Goal: Navigation & Orientation: Find specific page/section

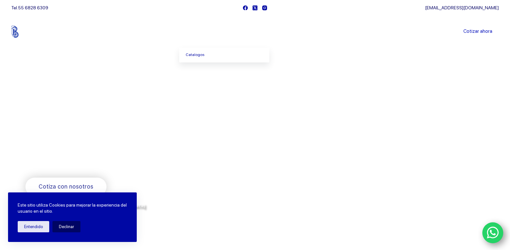
click at [208, 32] on link "Productos" at bounding box center [201, 32] width 44 height 0
click at [201, 55] on link "Catalogos" at bounding box center [224, 55] width 90 height 15
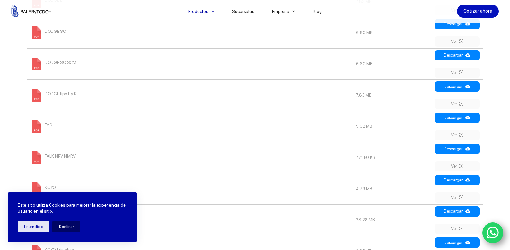
scroll to position [451, 0]
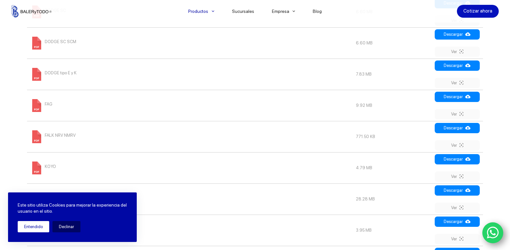
click at [37, 227] on button "Entendido" at bounding box center [34, 226] width 32 height 11
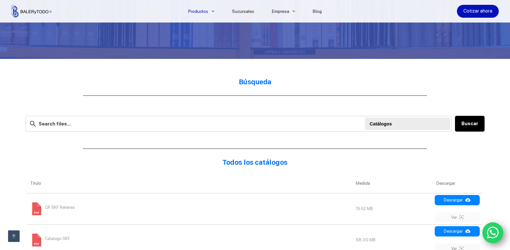
scroll to position [0, 0]
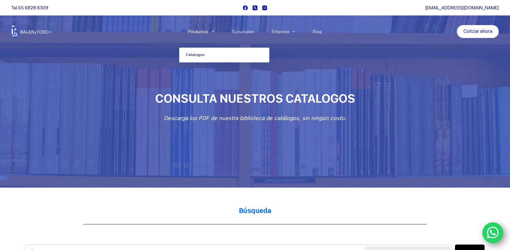
click at [198, 56] on link "Catalogos" at bounding box center [224, 55] width 90 height 15
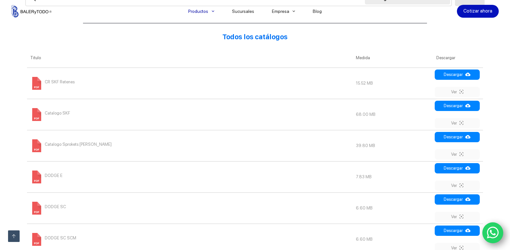
scroll to position [258, 0]
